Goal: Communication & Community: Answer question/provide support

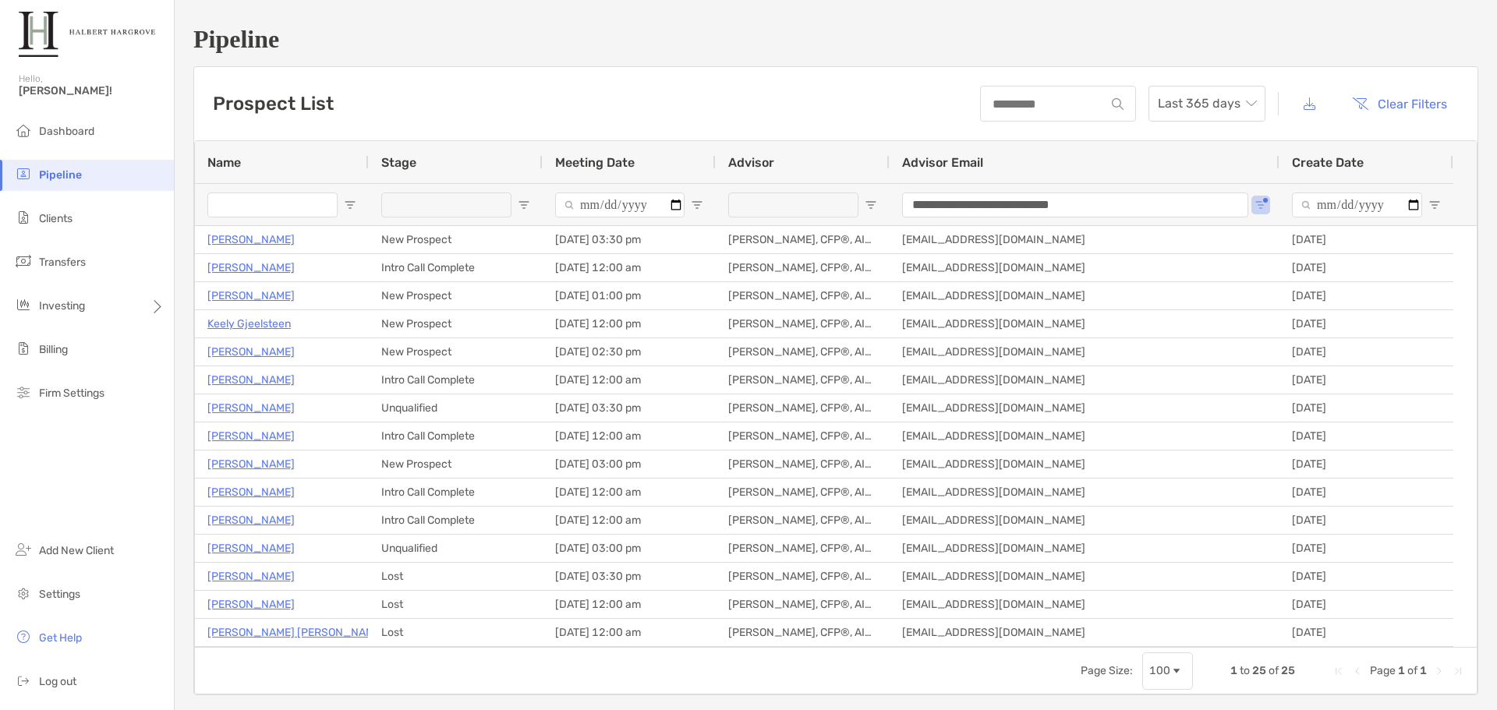
click at [708, 53] on h1 "Pipeline" at bounding box center [835, 39] width 1285 height 29
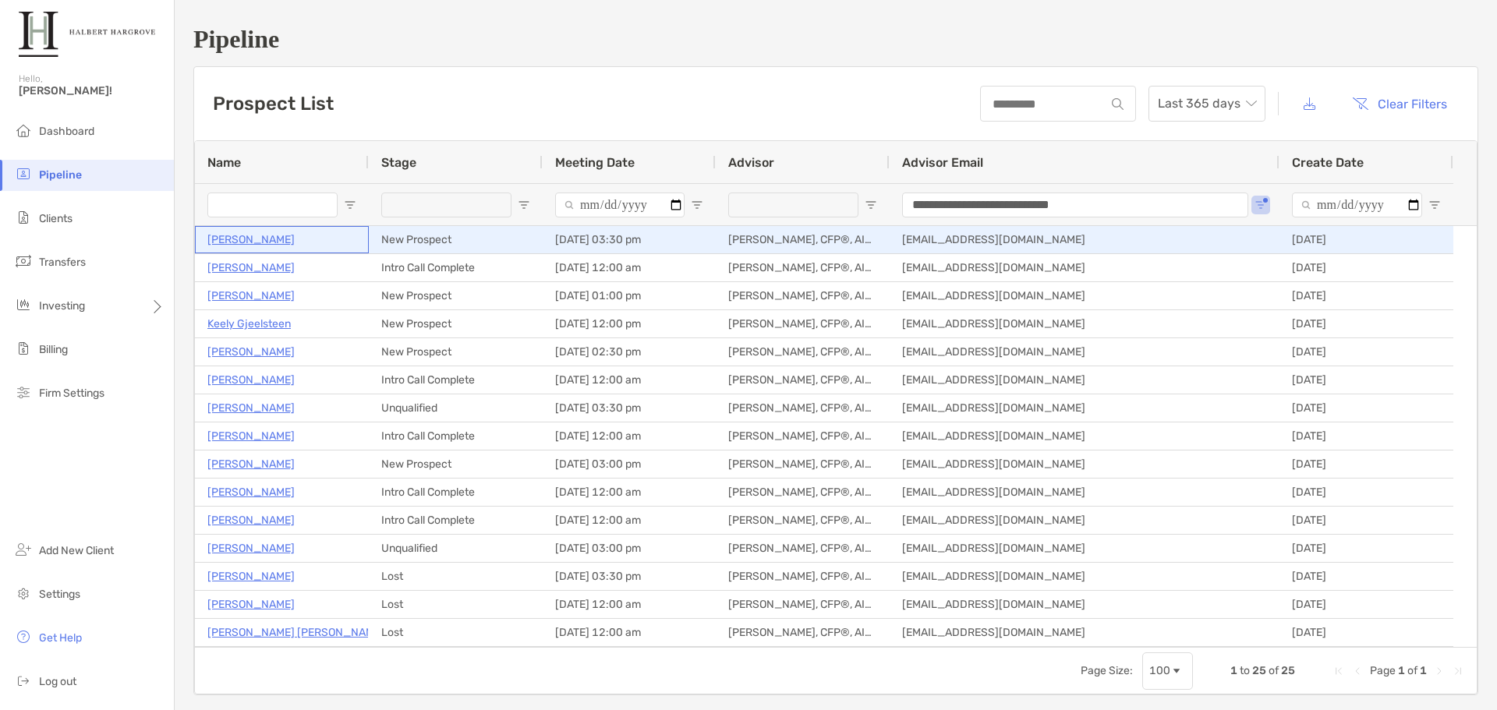
click at [239, 242] on p "[PERSON_NAME]" at bounding box center [250, 239] width 87 height 19
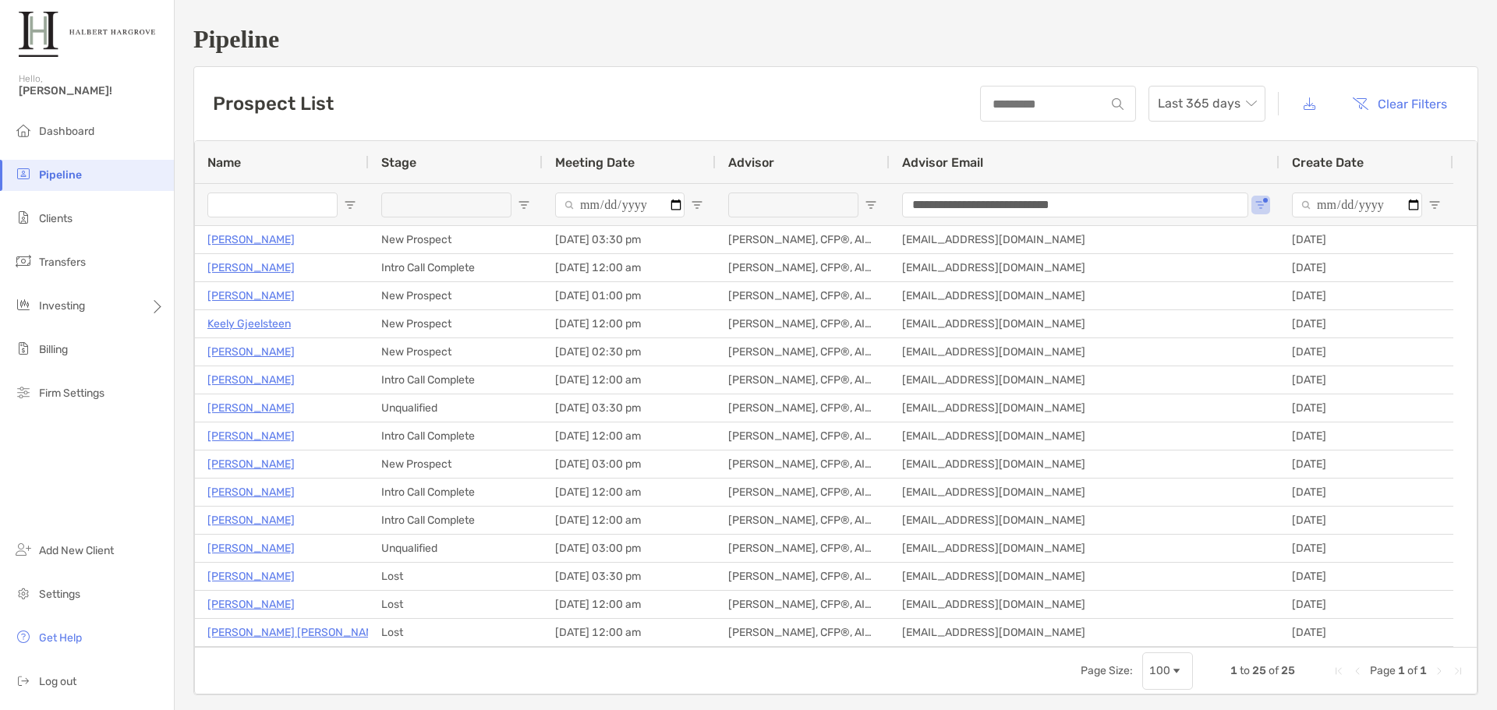
click at [990, 51] on h1 "Pipeline" at bounding box center [835, 39] width 1285 height 29
click at [1192, 58] on div "**********" at bounding box center [836, 360] width 1322 height 720
click at [1104, 65] on div "**********" at bounding box center [836, 360] width 1322 height 720
drag, startPoint x: 1165, startPoint y: 32, endPoint x: 1159, endPoint y: 19, distance: 14.3
click at [1165, 31] on h1 "Pipeline" at bounding box center [835, 39] width 1285 height 29
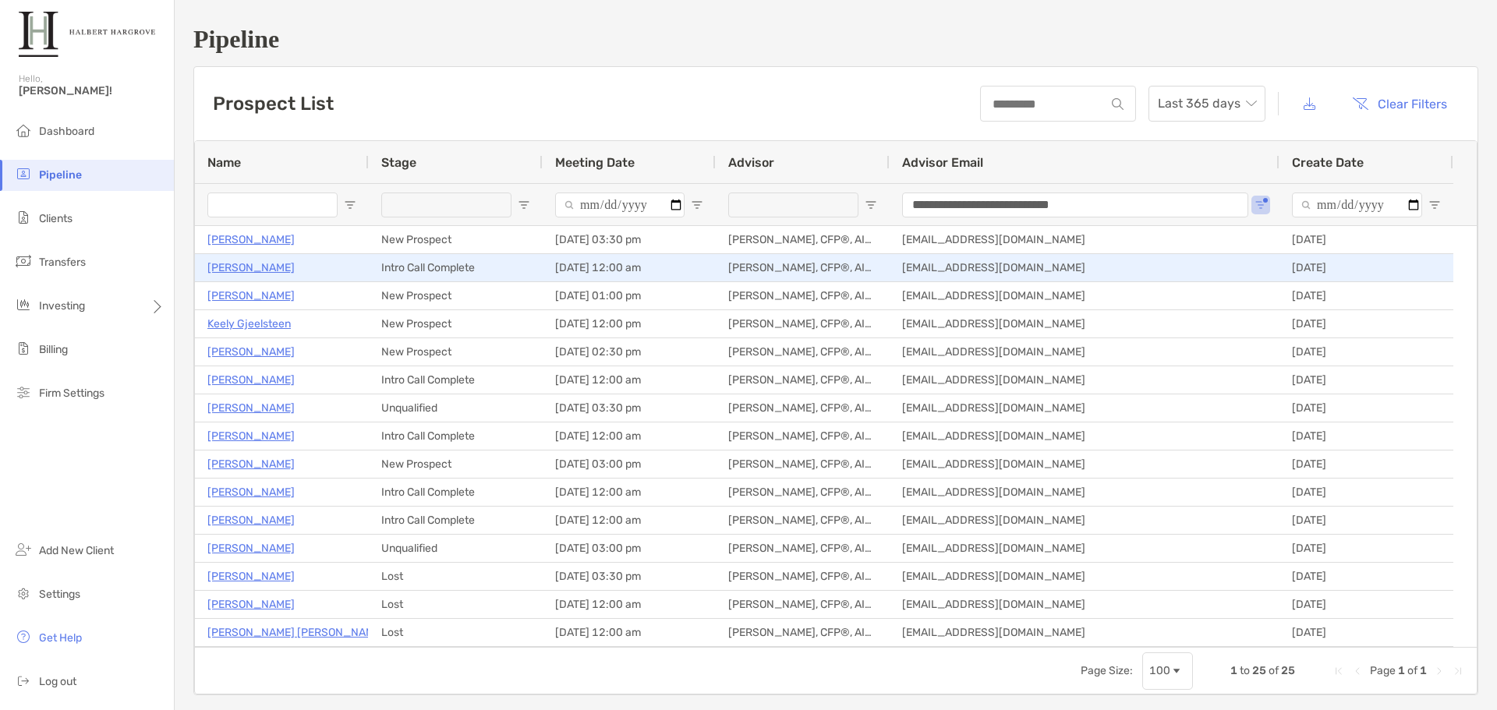
click at [264, 269] on p "Tony Limque Jr" at bounding box center [250, 267] width 87 height 19
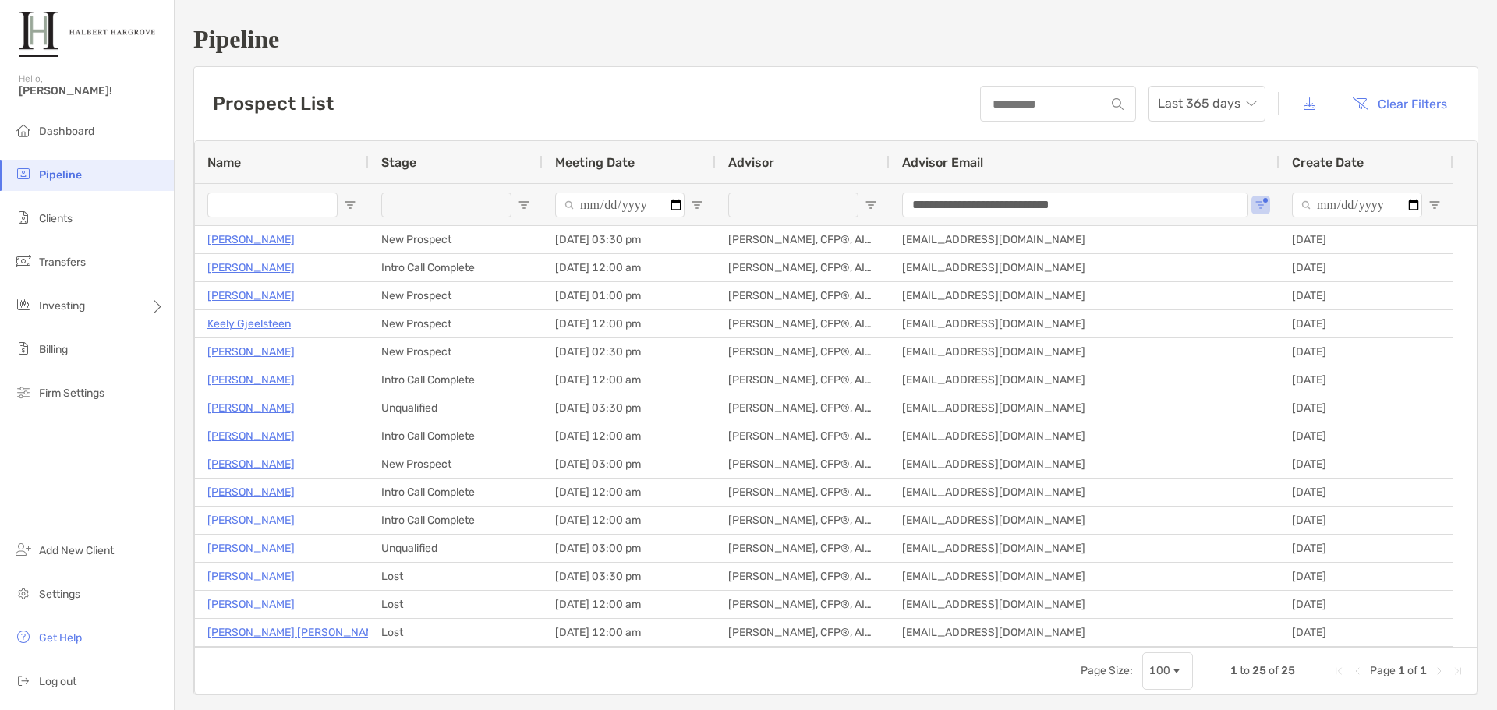
click at [1069, 48] on h1 "Pipeline" at bounding box center [835, 39] width 1285 height 29
click at [751, 30] on h1 "Pipeline" at bounding box center [835, 39] width 1285 height 29
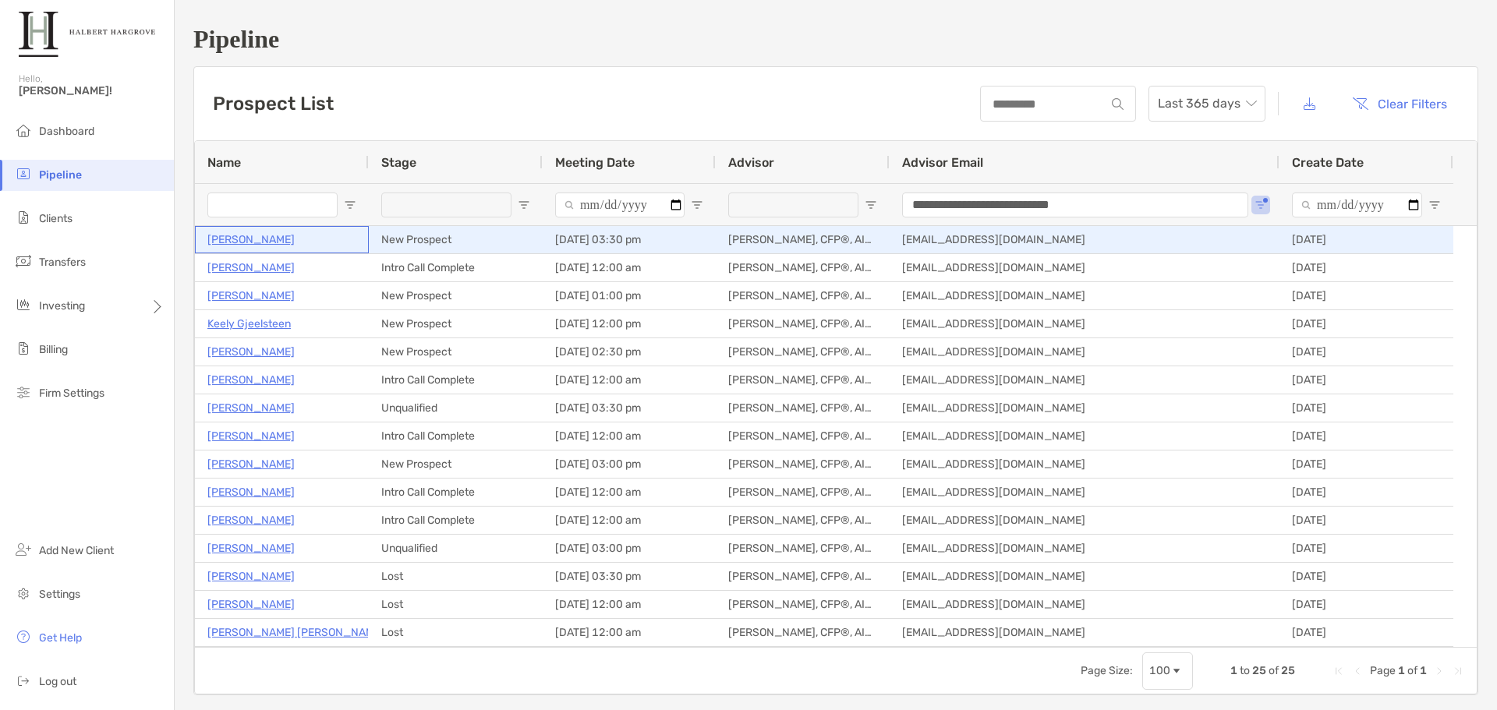
click at [263, 237] on p "[PERSON_NAME]" at bounding box center [250, 239] width 87 height 19
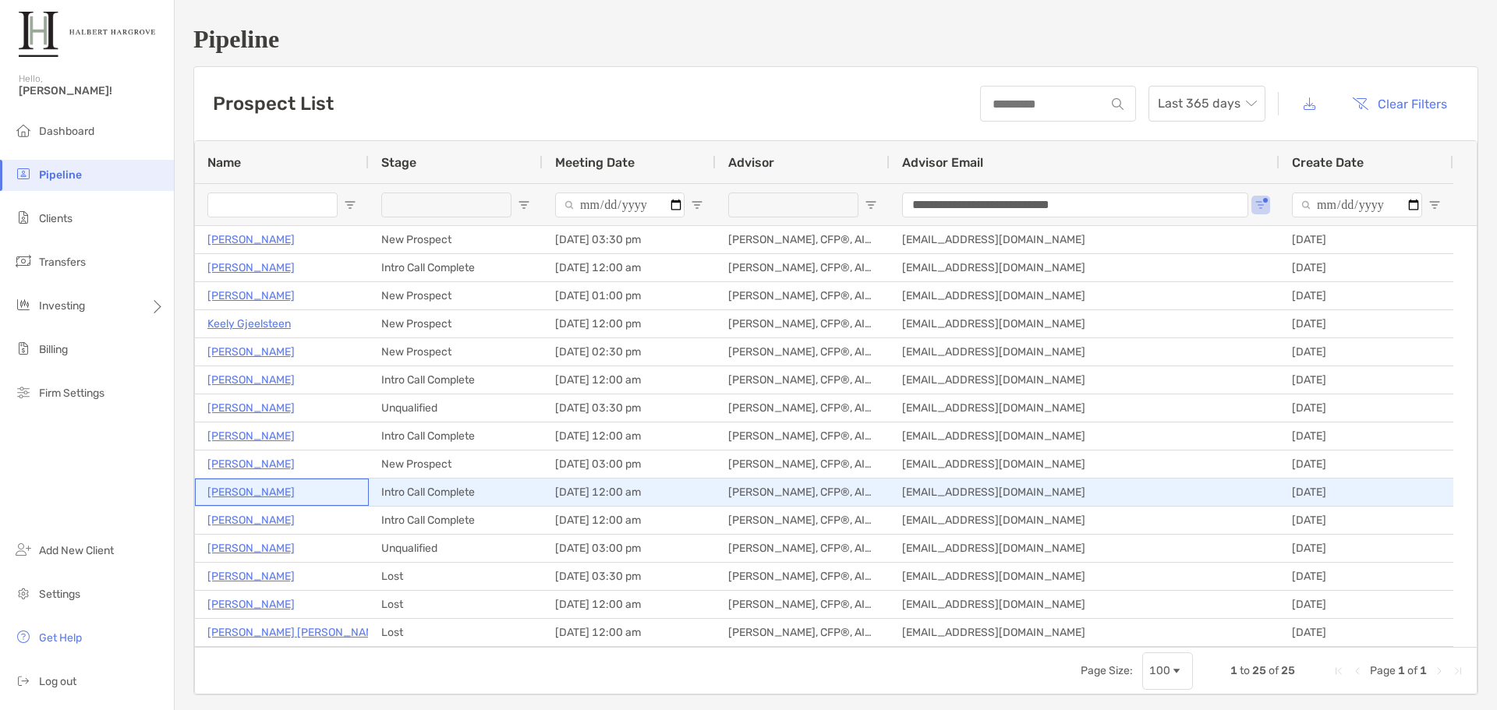
click at [242, 493] on p "Paul Ferro" at bounding box center [250, 492] width 87 height 19
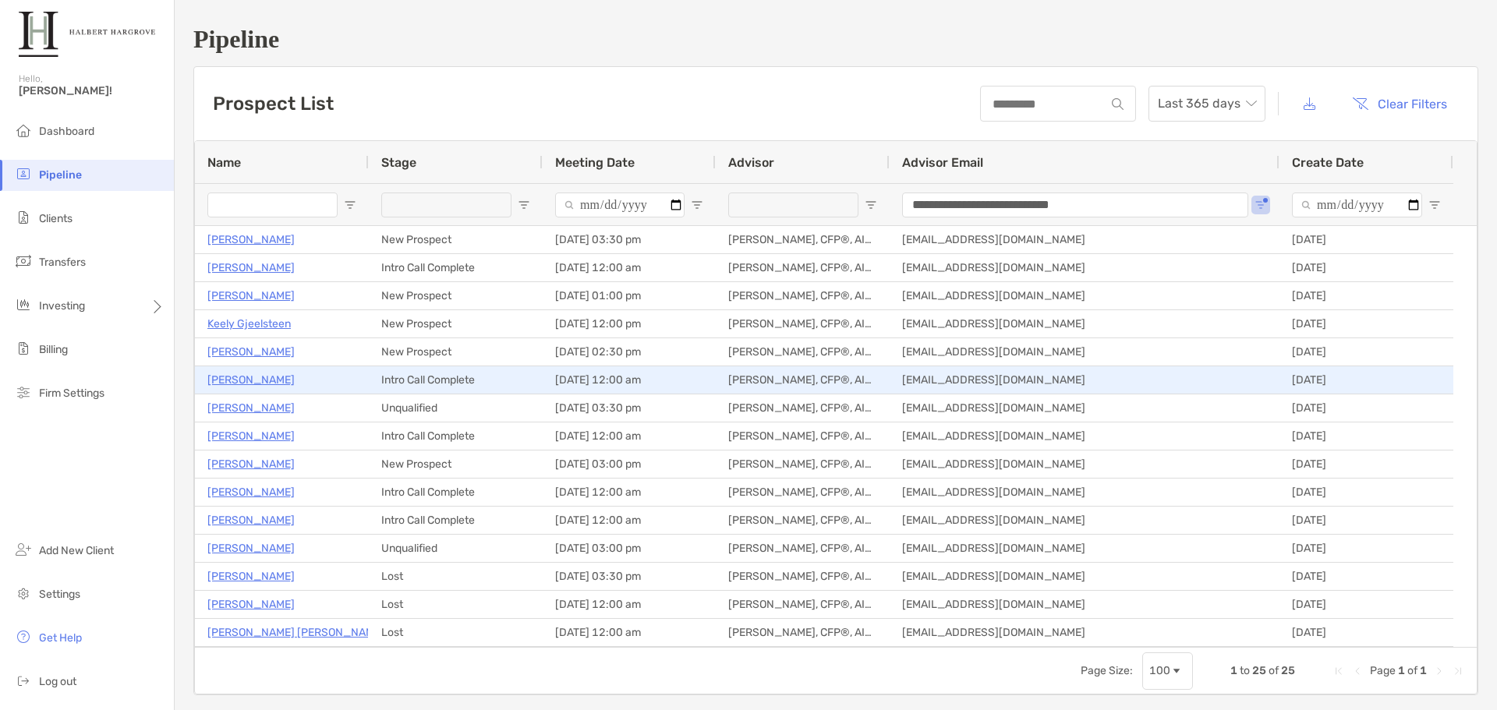
click at [246, 373] on p "Alane Chen" at bounding box center [250, 379] width 87 height 19
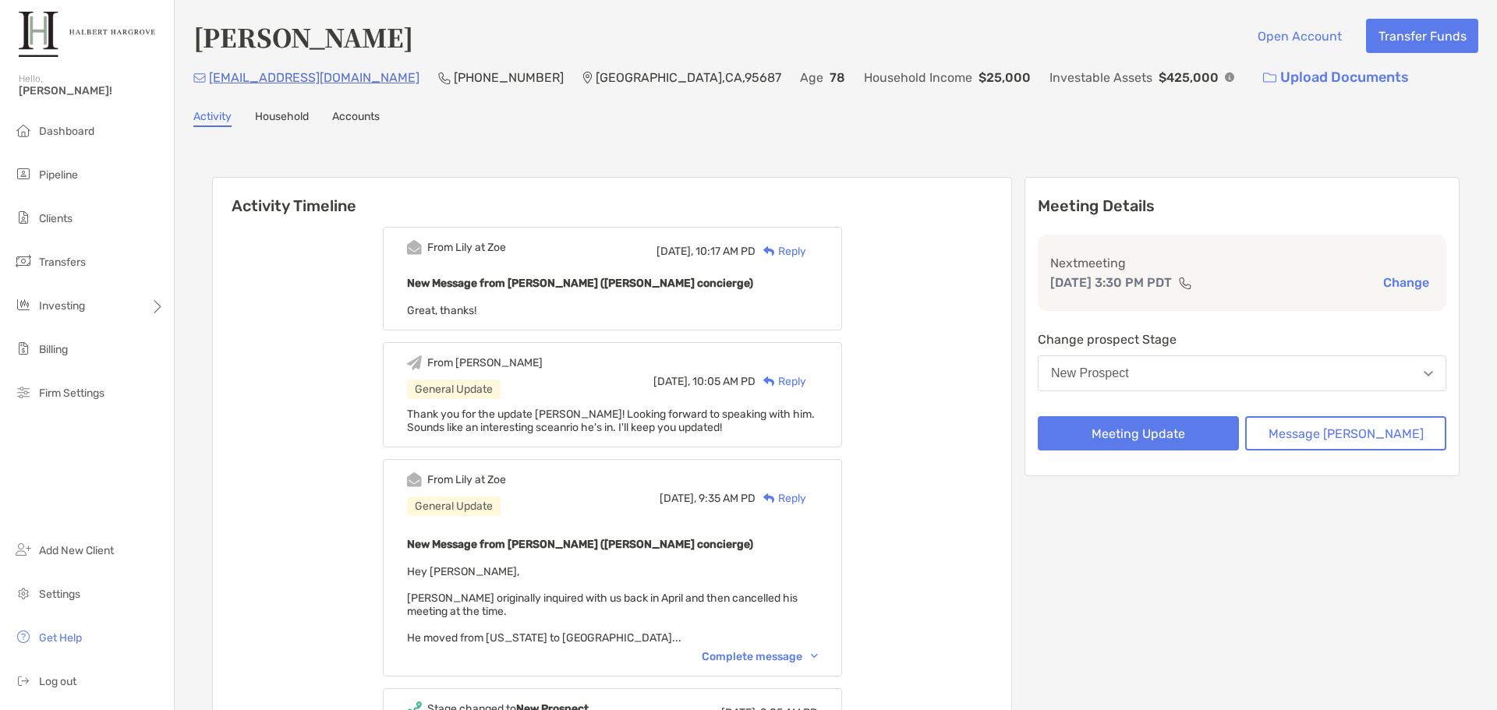
click at [765, 152] on div "Activity Timeline From Lily at Zoe Today, 10:17 AM PD Reply New Message from Li…" at bounding box center [835, 541] width 1285 height 796
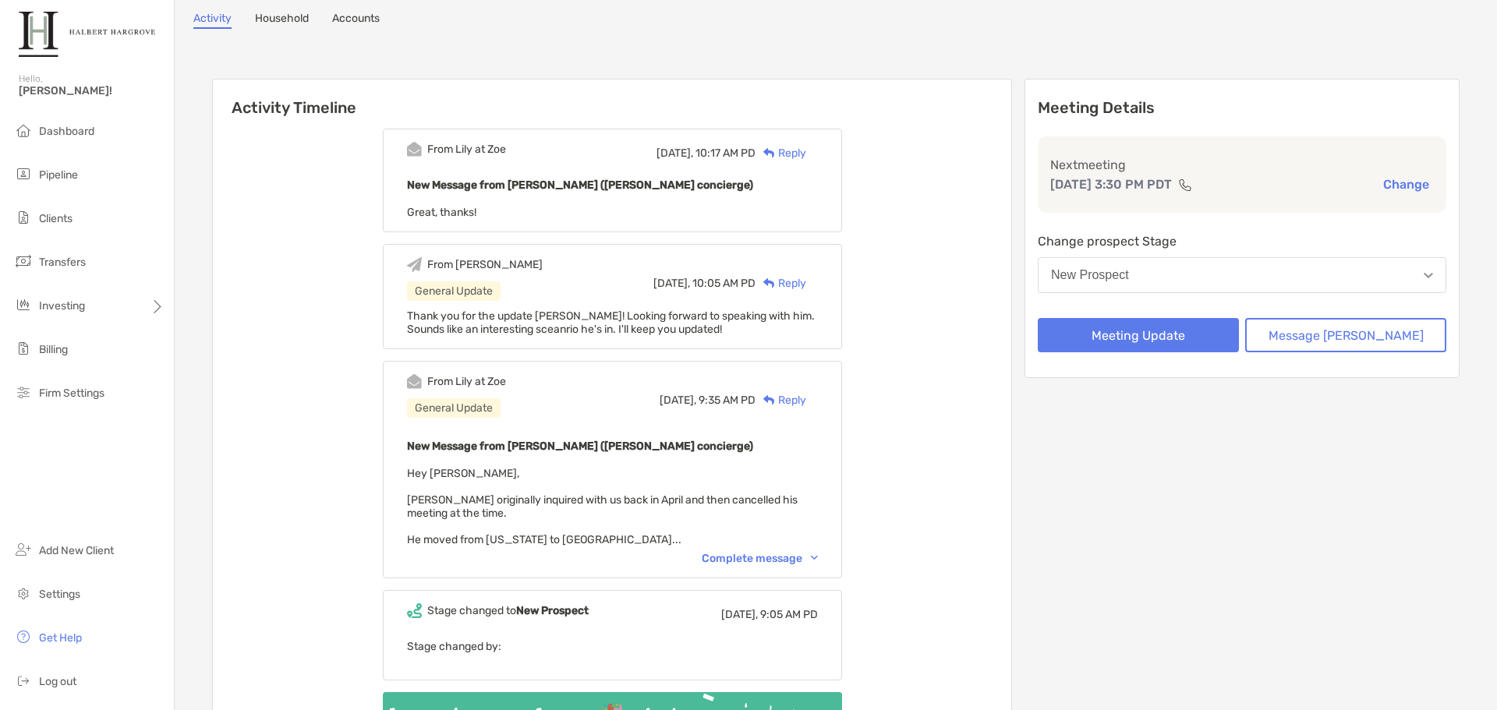
scroll to position [78, 0]
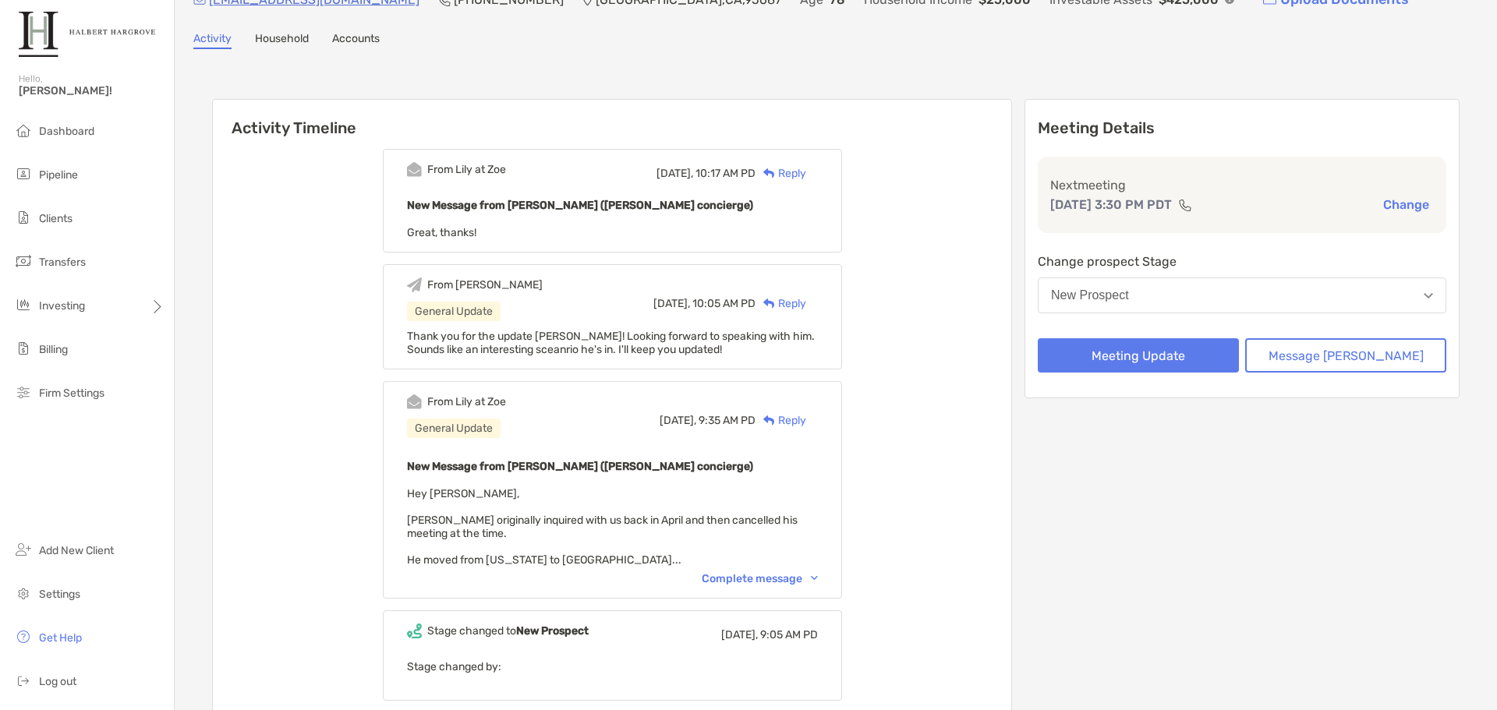
click at [804, 582] on div "Complete message" at bounding box center [760, 578] width 116 height 13
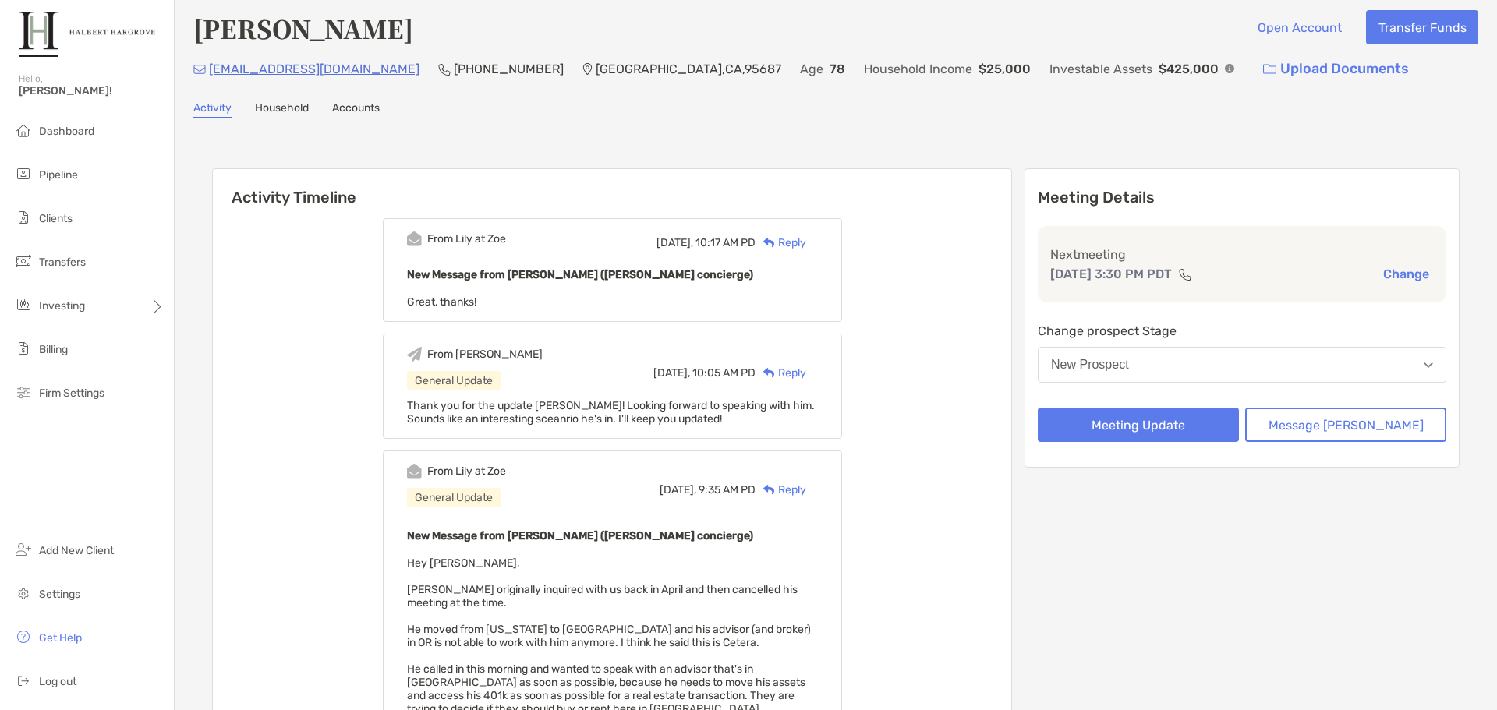
scroll to position [0, 0]
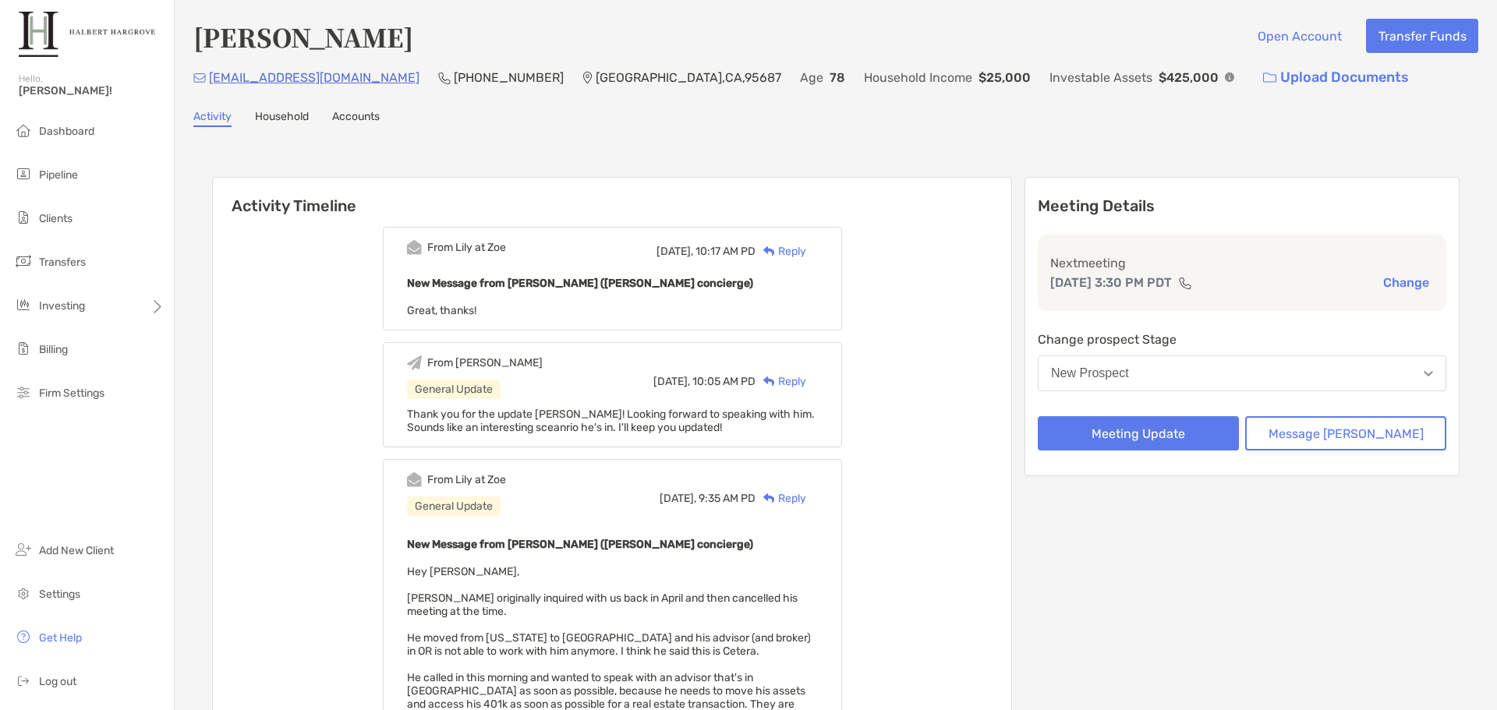
click at [1071, 30] on div "Paul Kearns Open Account Transfer Funds" at bounding box center [835, 37] width 1285 height 36
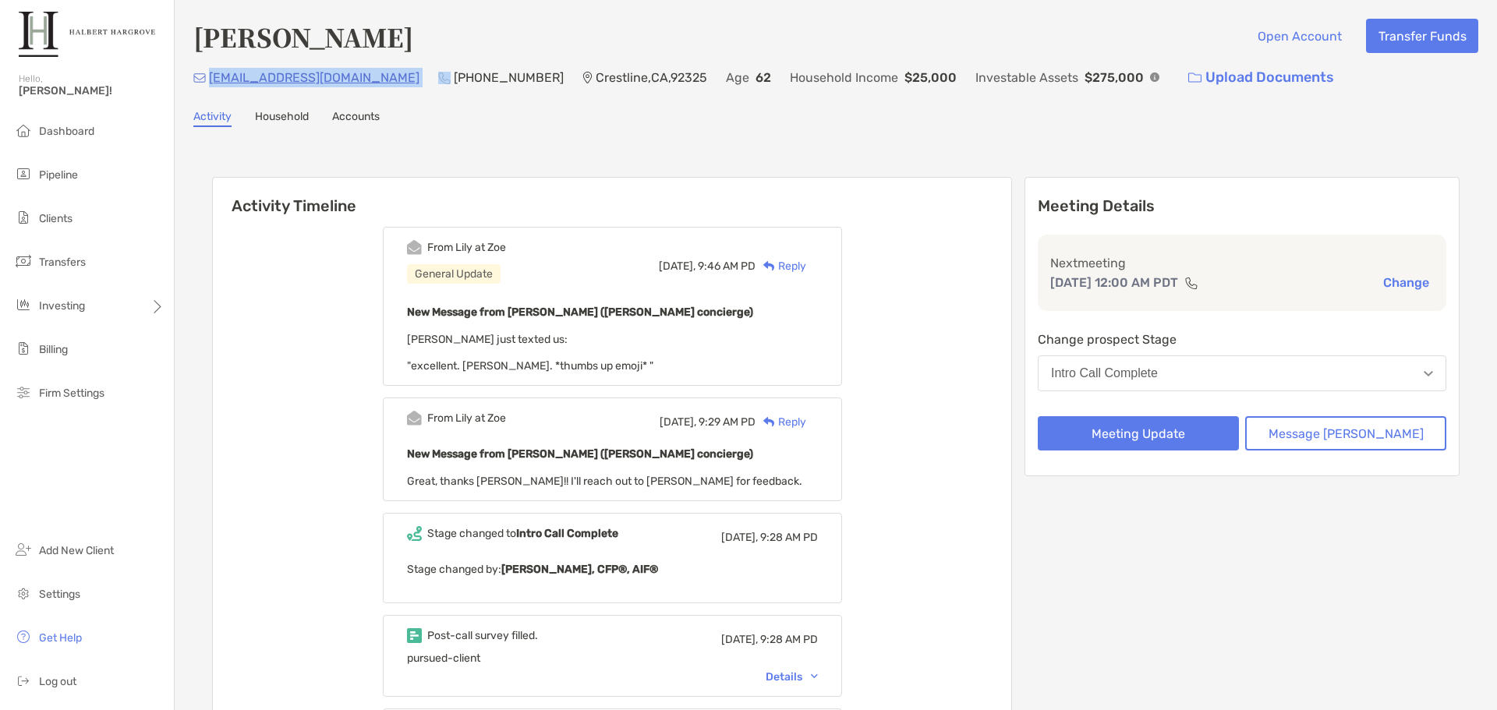
drag, startPoint x: 307, startPoint y: 81, endPoint x: 209, endPoint y: 88, distance: 98.5
click at [209, 88] on div "tL7@mac.com (707) 740-5549 Crestline , CA , 92325 Age 62 Household Income $25,0…" at bounding box center [835, 78] width 1285 height 34
copy p "tL7@mac.com"
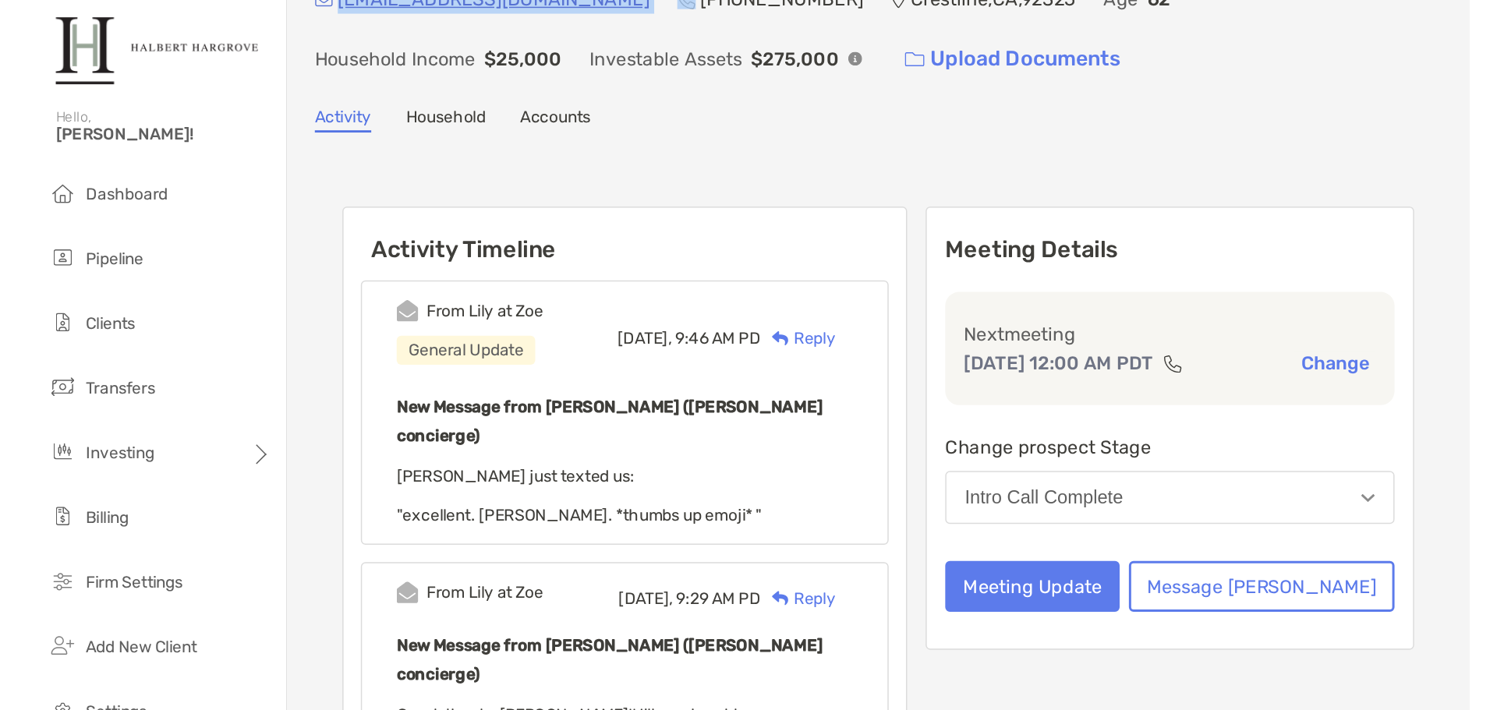
scroll to position [78, 0]
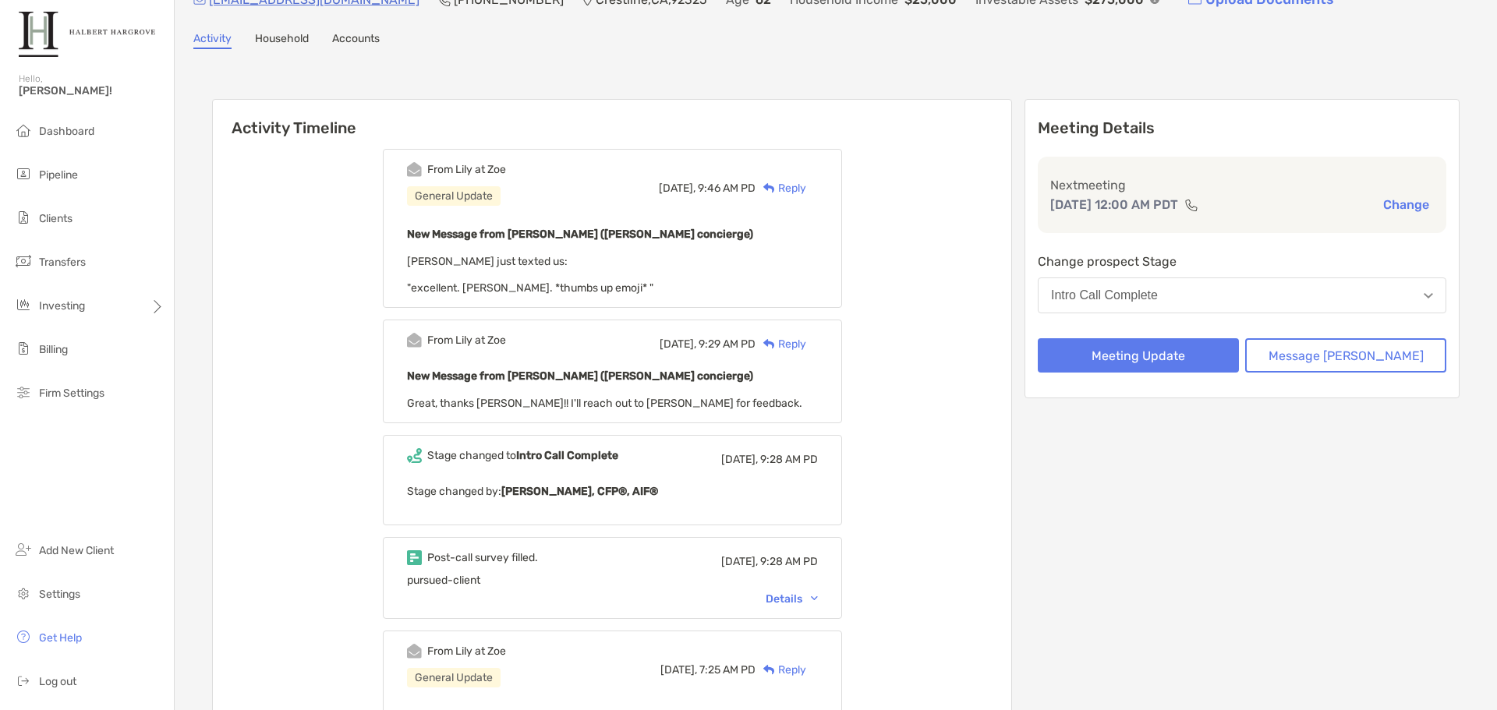
click at [1068, 48] on div "Activity Household Accounts" at bounding box center [835, 40] width 1285 height 17
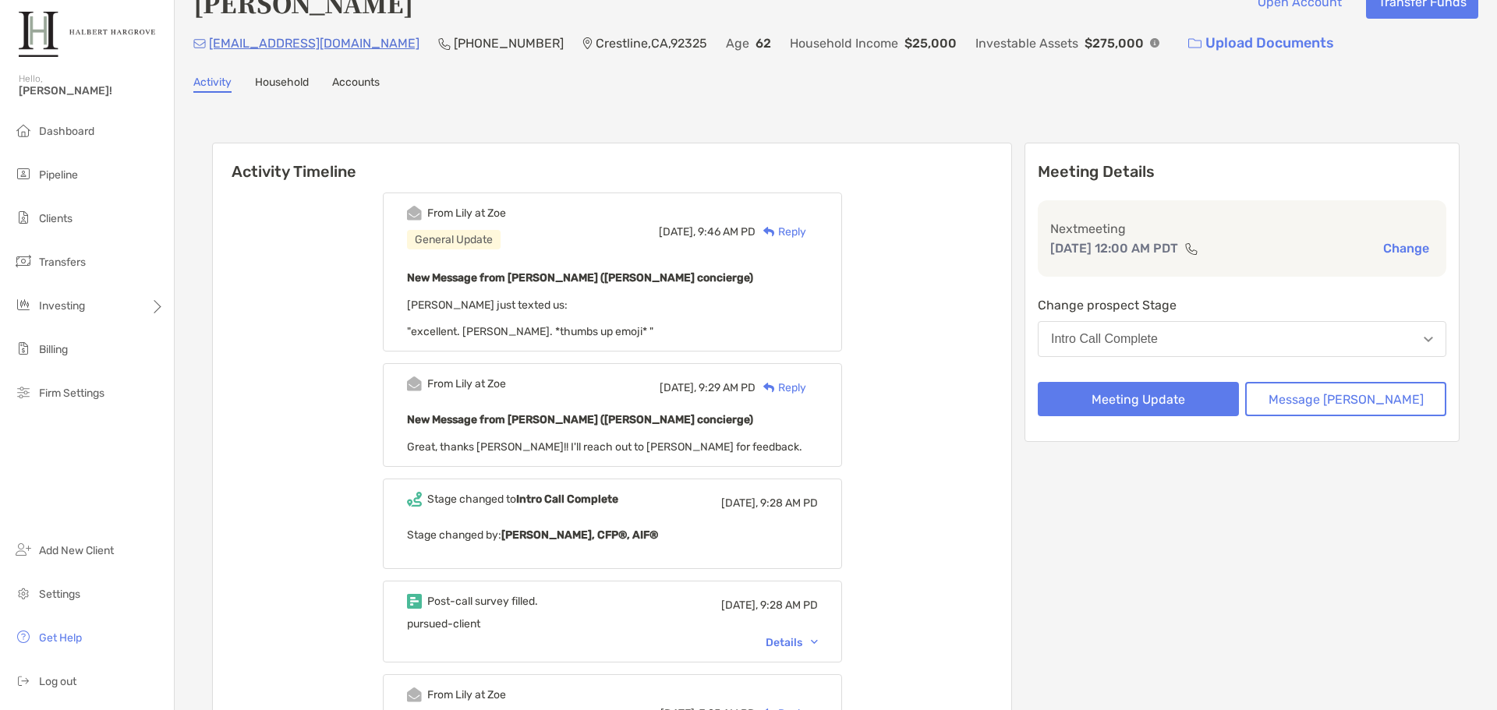
scroll to position [0, 0]
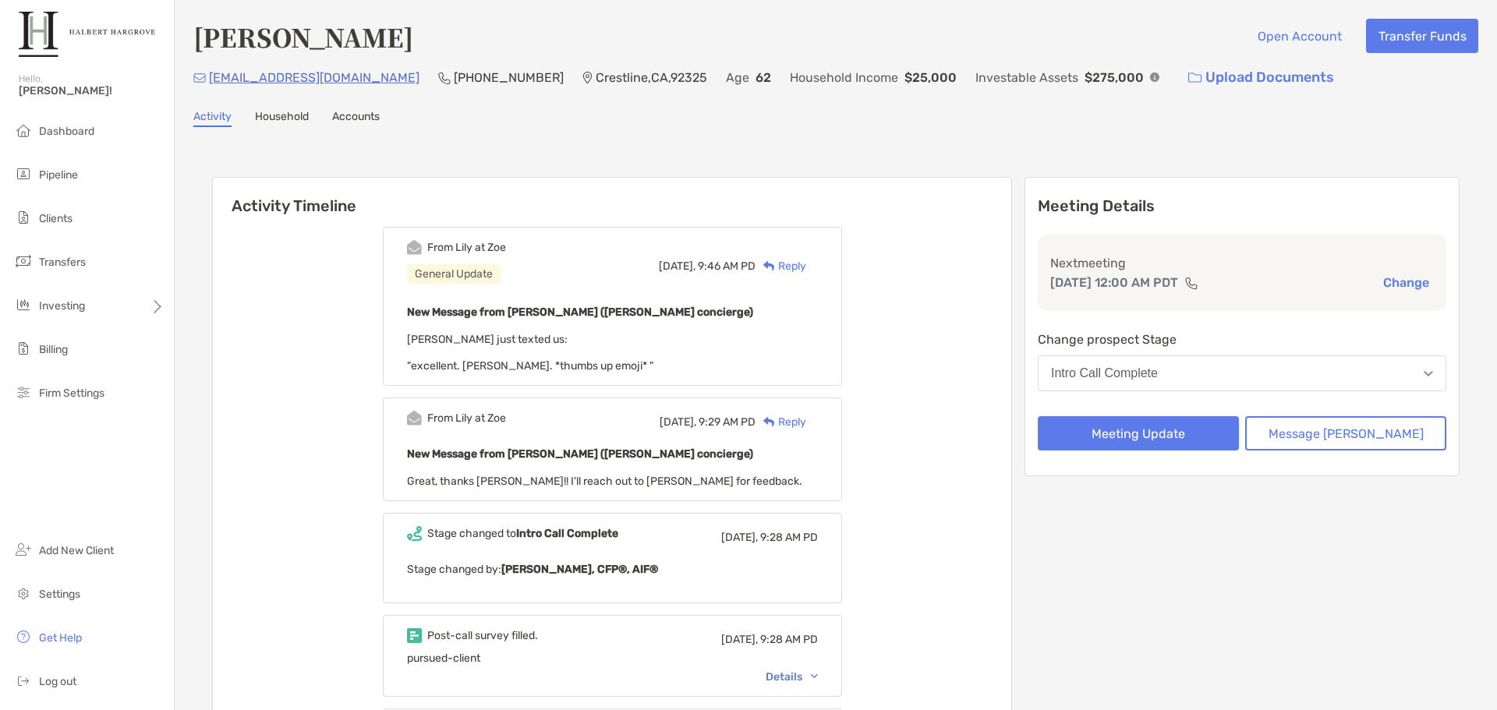
click at [996, 154] on div "Activity Timeline From Lily at Zoe General Update Today, 9:46 AM PD Reply New M…" at bounding box center [835, 652] width 1285 height 1019
drag, startPoint x: 575, startPoint y: 81, endPoint x: 441, endPoint y: 81, distance: 134.1
click at [441, 81] on div "tL7@mac.com (707) 740-5549 Crestline , CA , 92325 Age 62 Household Income $25,0…" at bounding box center [835, 78] width 1285 height 34
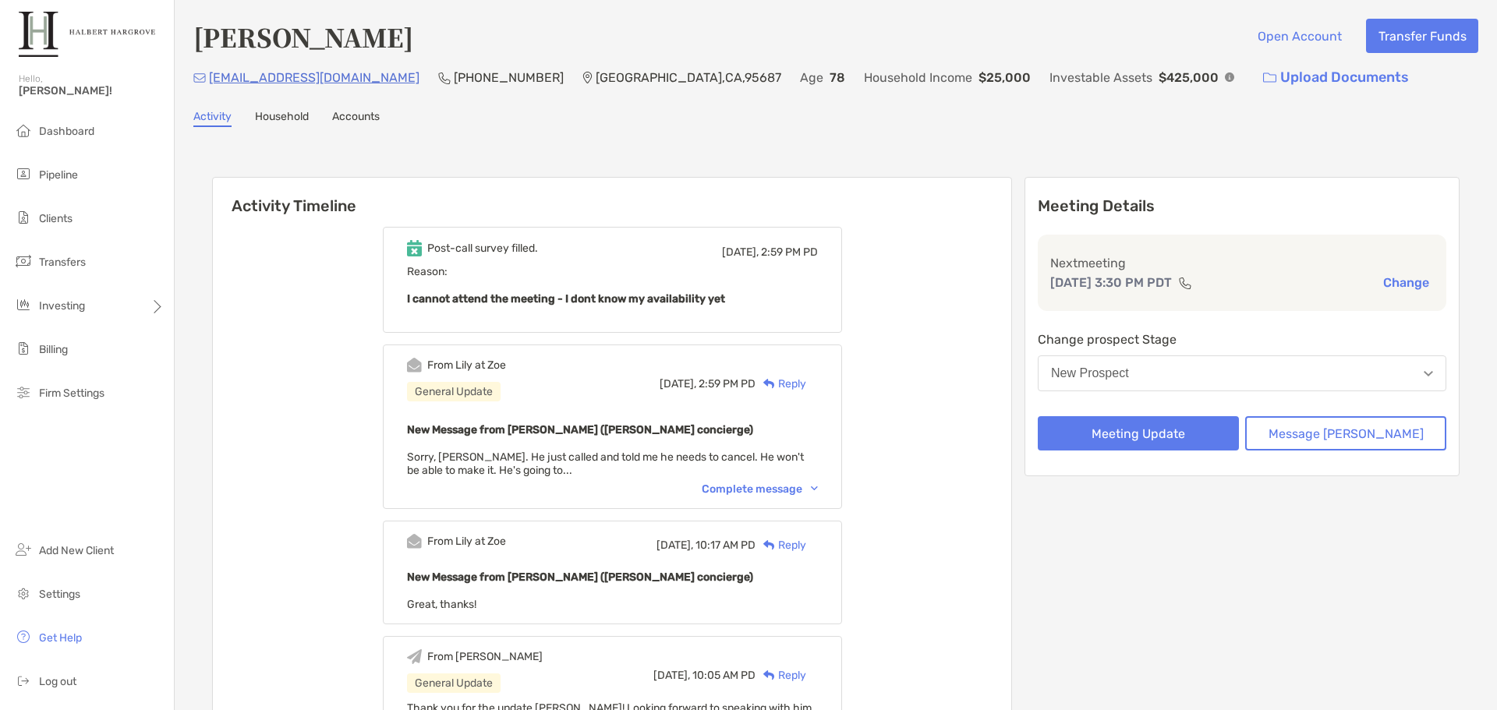
click at [818, 493] on div "Complete message" at bounding box center [760, 489] width 116 height 13
click at [931, 488] on div "Post-call survey filled. [DATE], 2:59 PM PD Reason: I cannot attend the meeting…" at bounding box center [612, 704] width 798 height 978
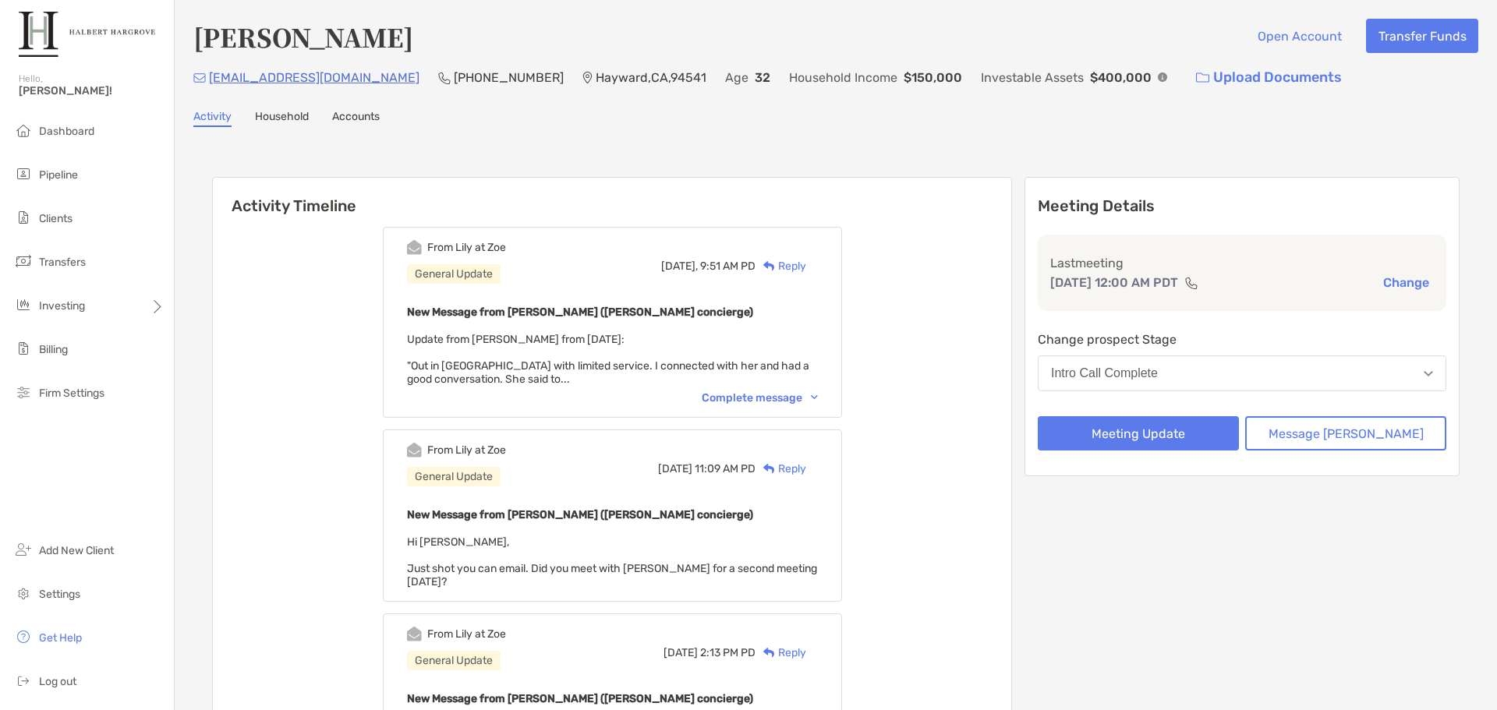
click at [789, 70] on p "Household Income" at bounding box center [843, 77] width 108 height 19
drag, startPoint x: 317, startPoint y: 148, endPoint x: 316, endPoint y: 157, distance: 8.6
click at [115, 175] on li "Pipeline" at bounding box center [87, 175] width 174 height 31
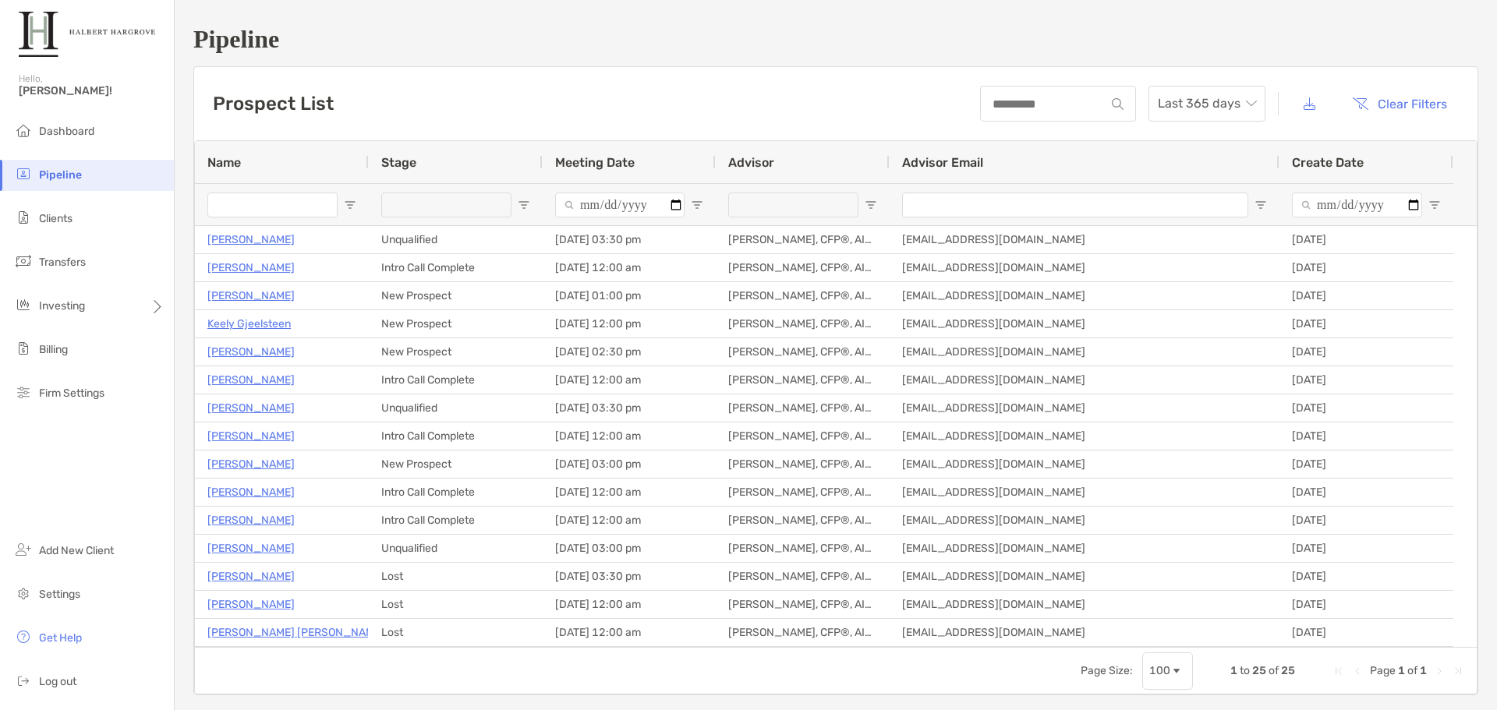
type input "**********"
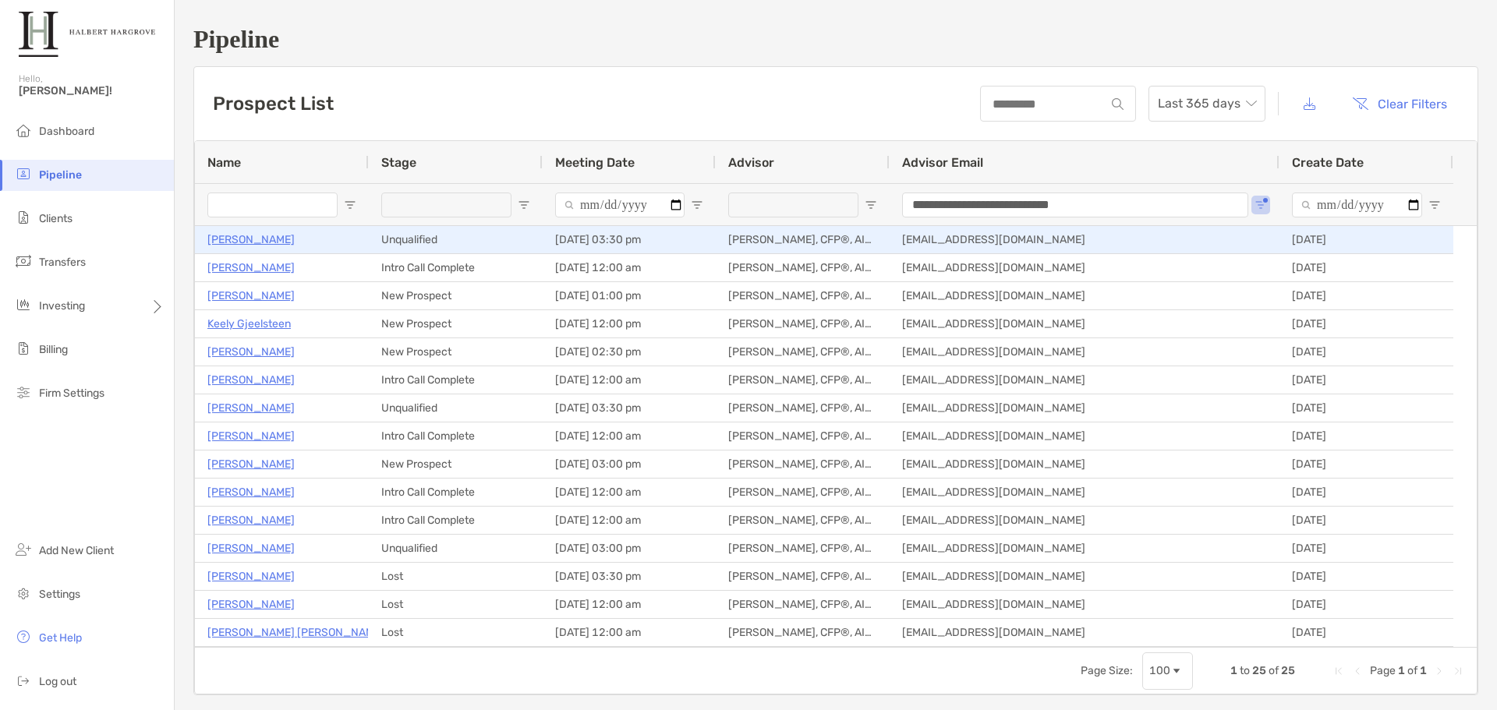
click at [228, 236] on p "[PERSON_NAME]" at bounding box center [250, 239] width 87 height 19
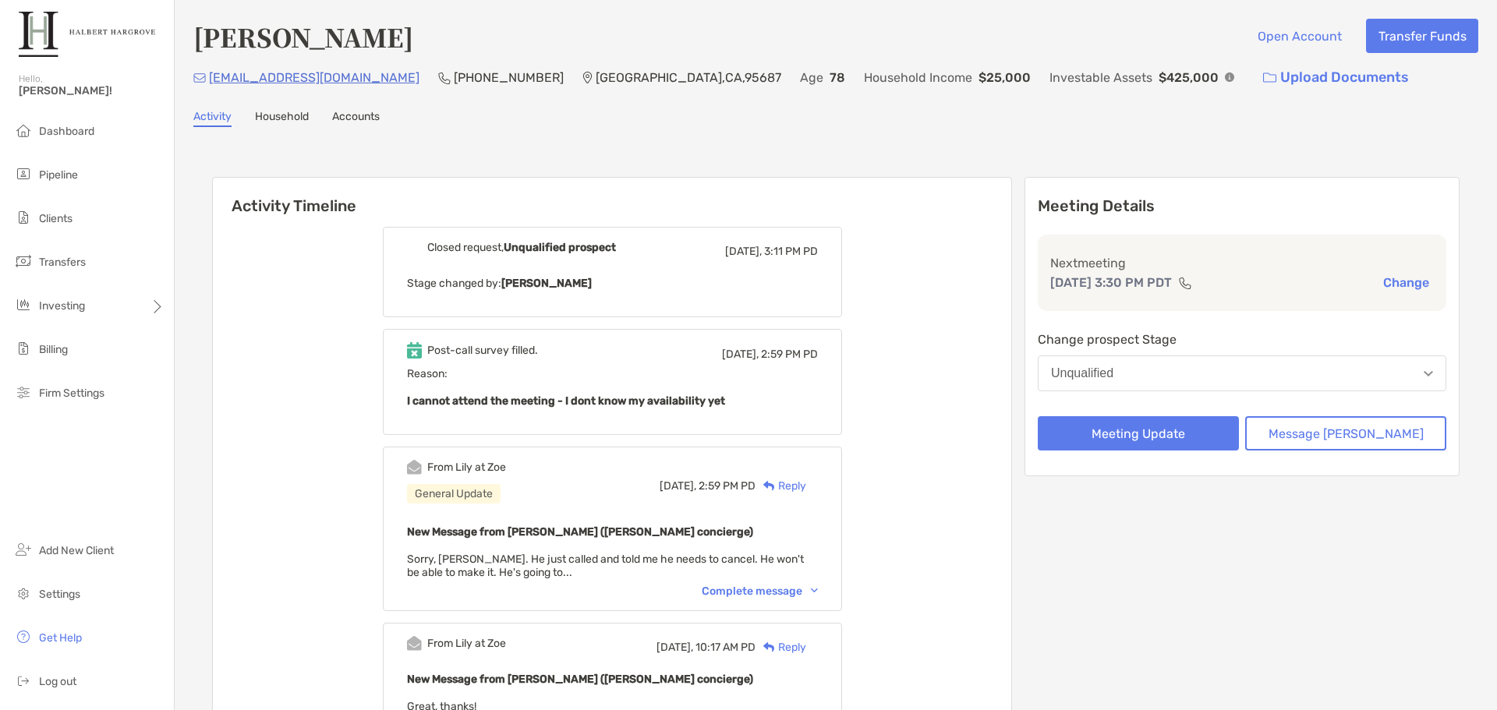
click at [842, 407] on div "Post-call survey filled. [DATE], 2:59 PM PD Reason: I cannot attend the meeting…" at bounding box center [612, 382] width 459 height 106
click at [806, 486] on div "Reply" at bounding box center [780, 486] width 51 height 16
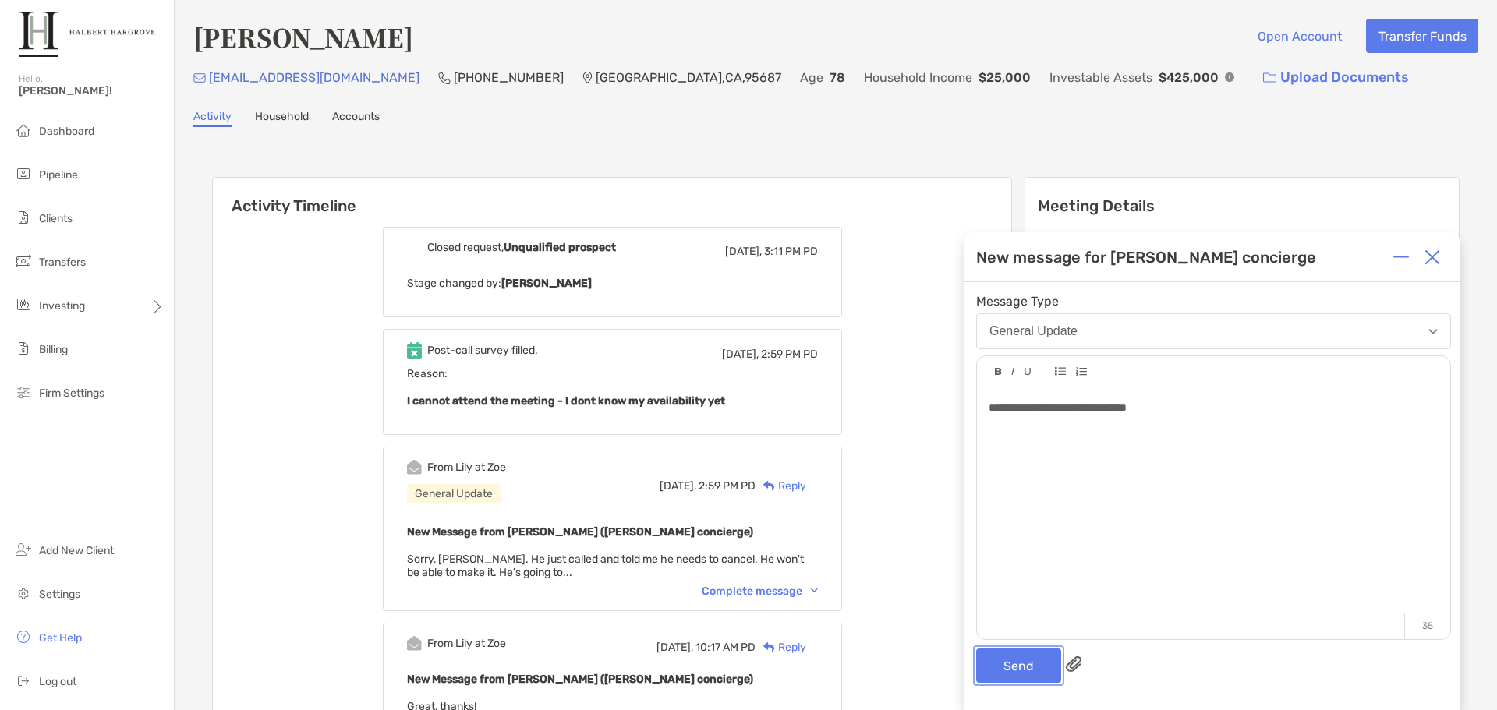
click at [996, 667] on button "Send" at bounding box center [1018, 666] width 85 height 34
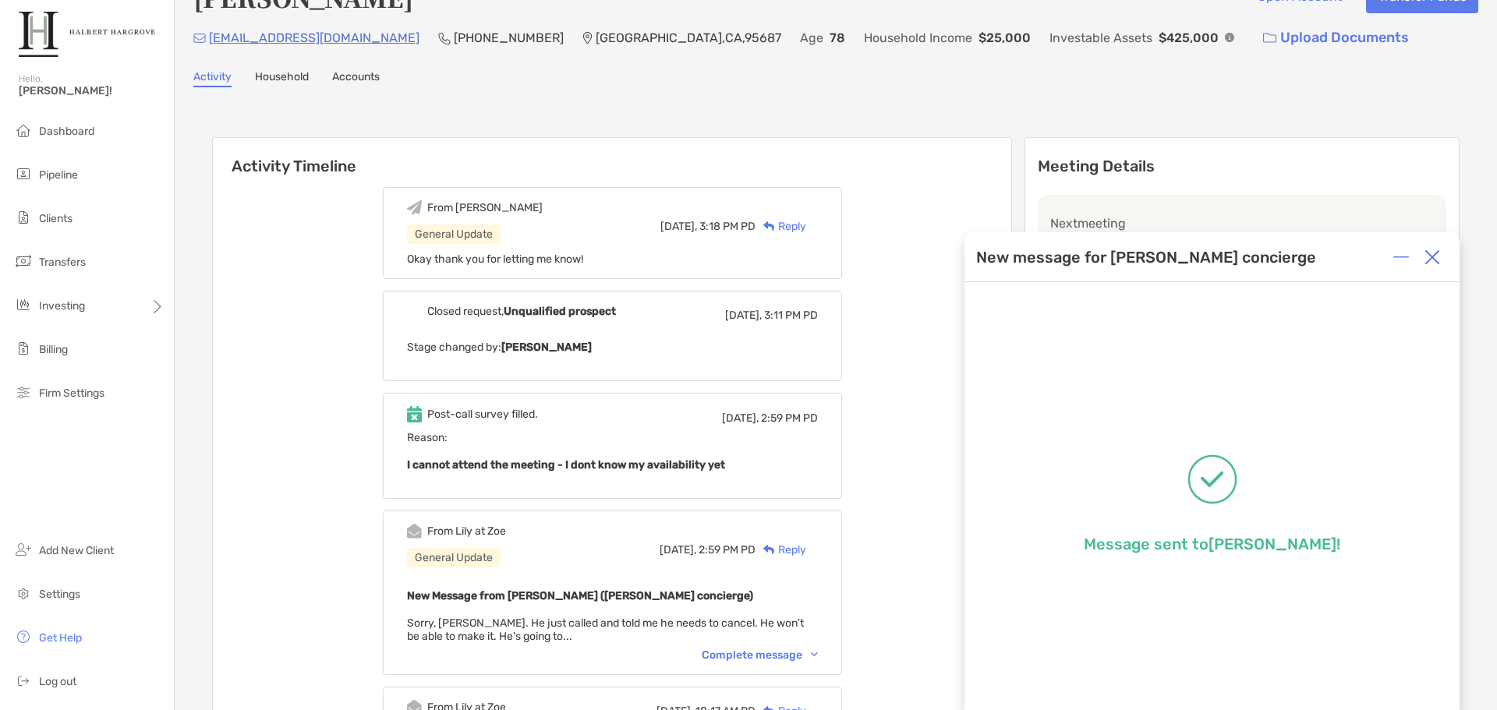
scroll to position [78, 0]
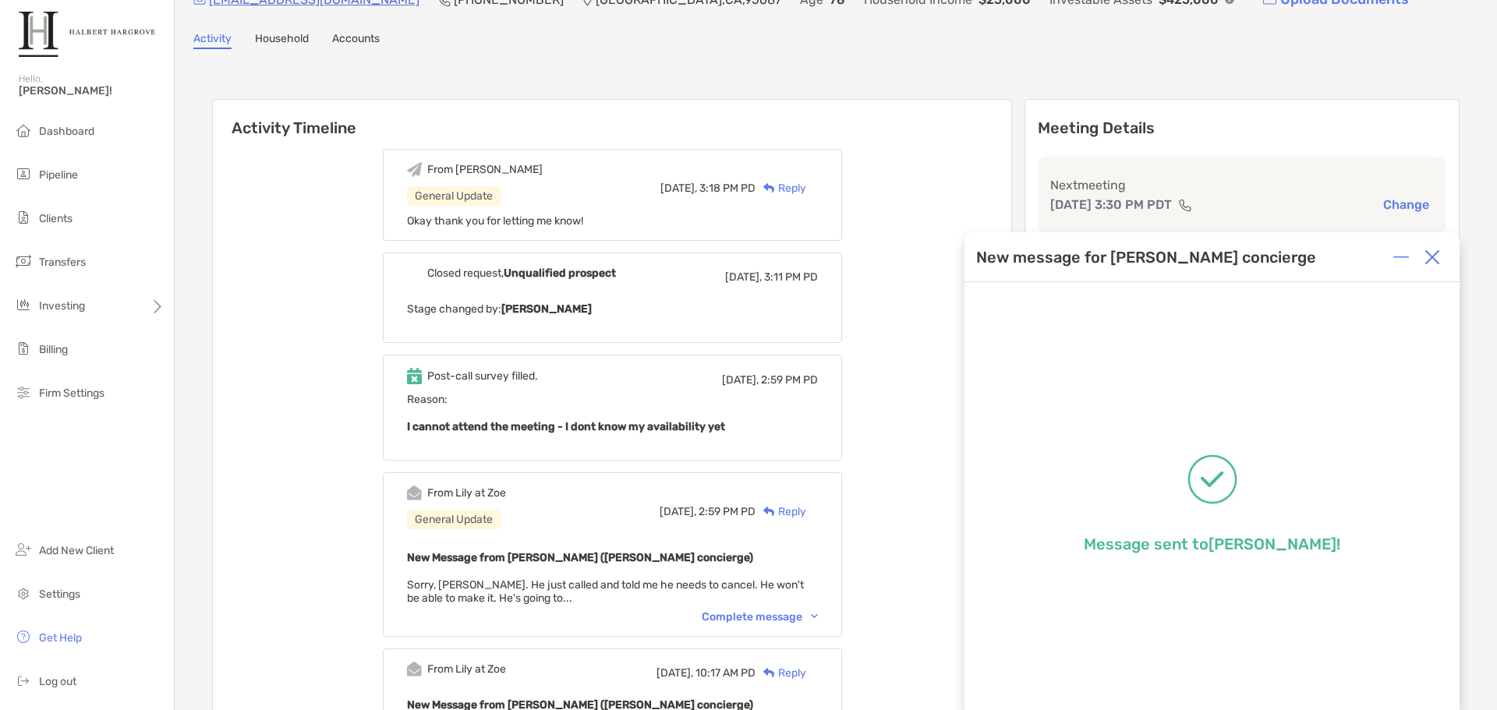
click at [1432, 262] on img at bounding box center [1432, 257] width 16 height 16
